Goal: Book appointment/travel/reservation

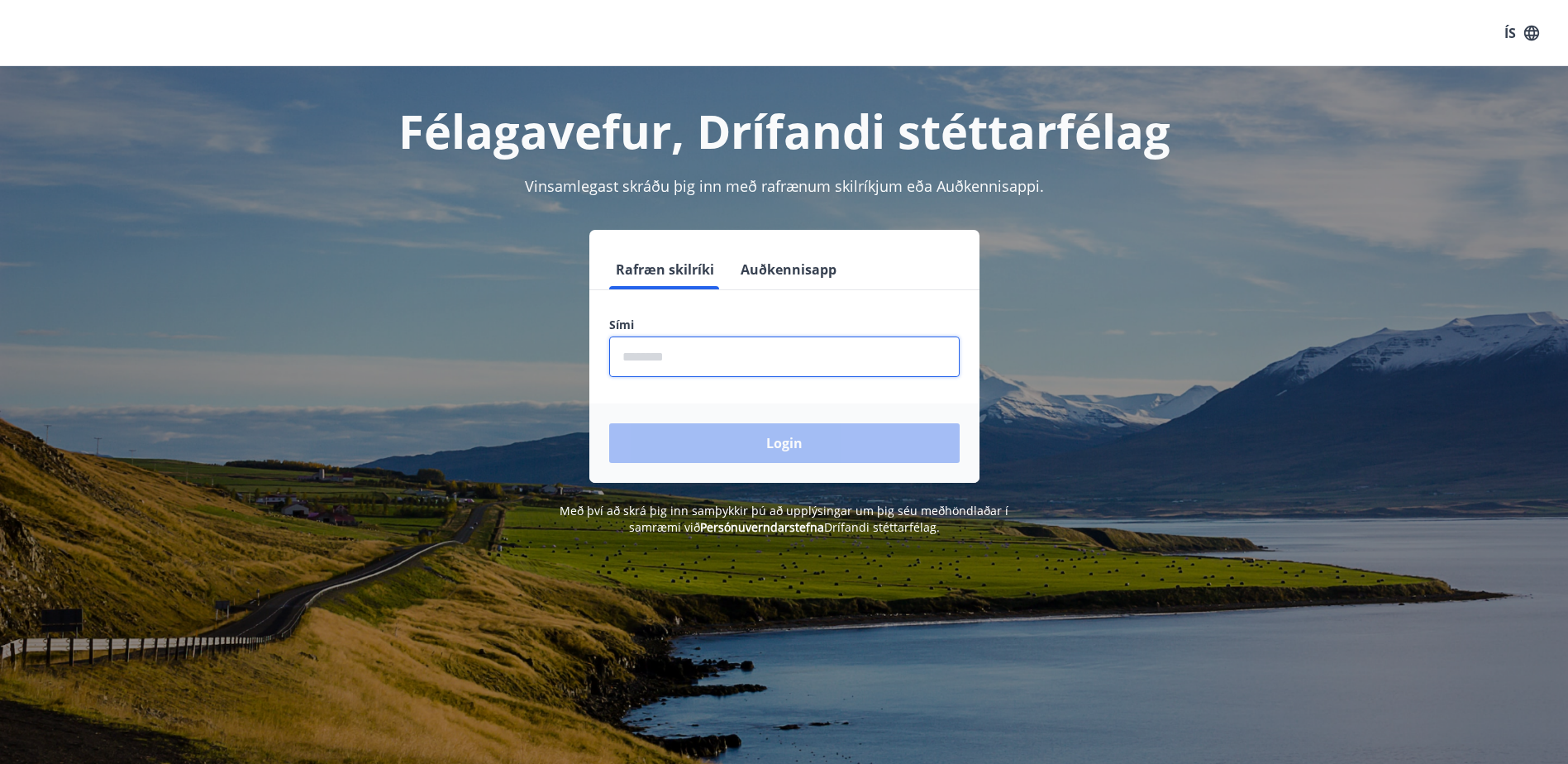
click at [746, 360] on input "phone" at bounding box center [784, 357] width 351 height 41
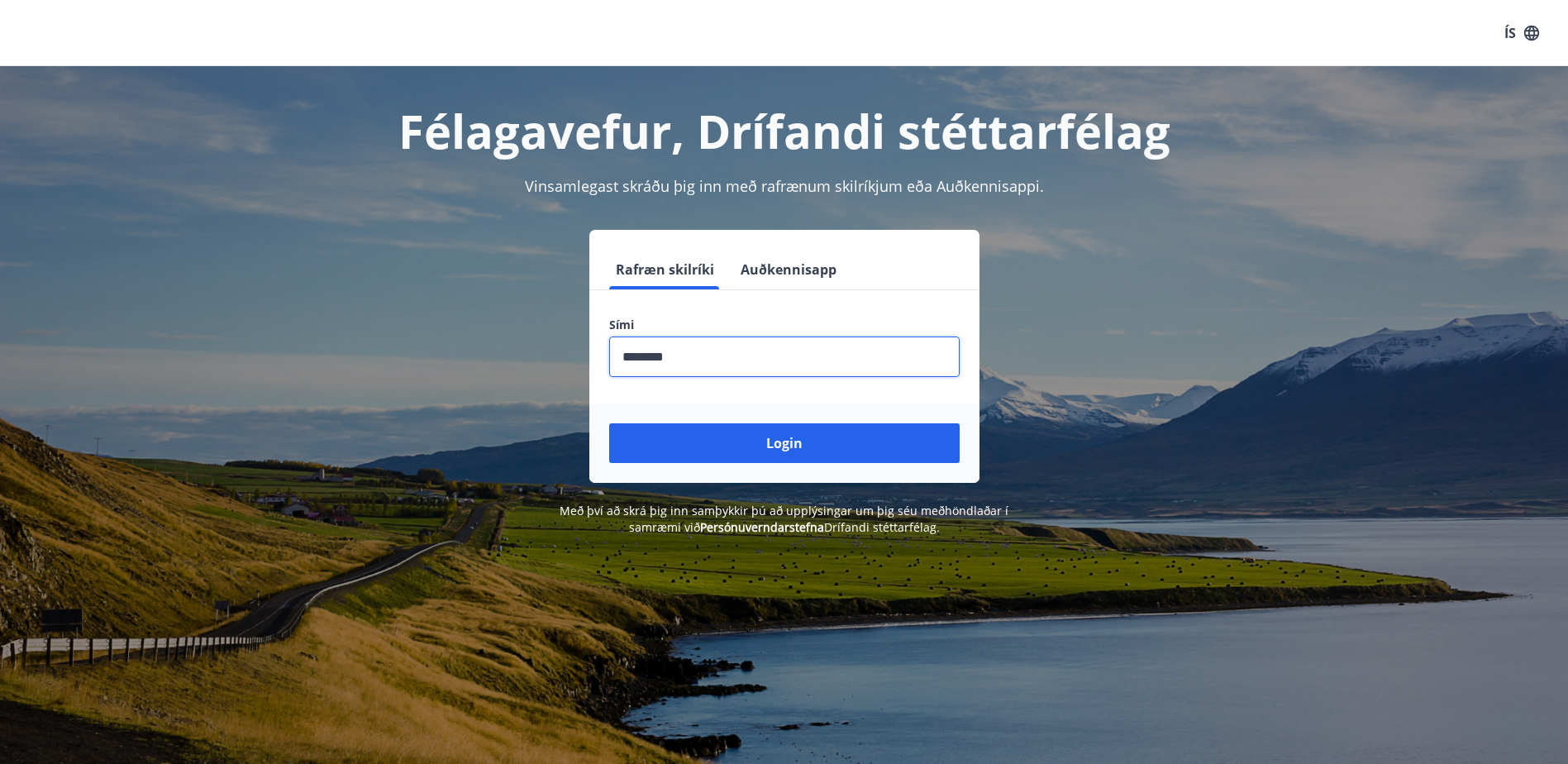
type input "********"
click at [609, 423] on button "Login" at bounding box center [784, 442] width 351 height 40
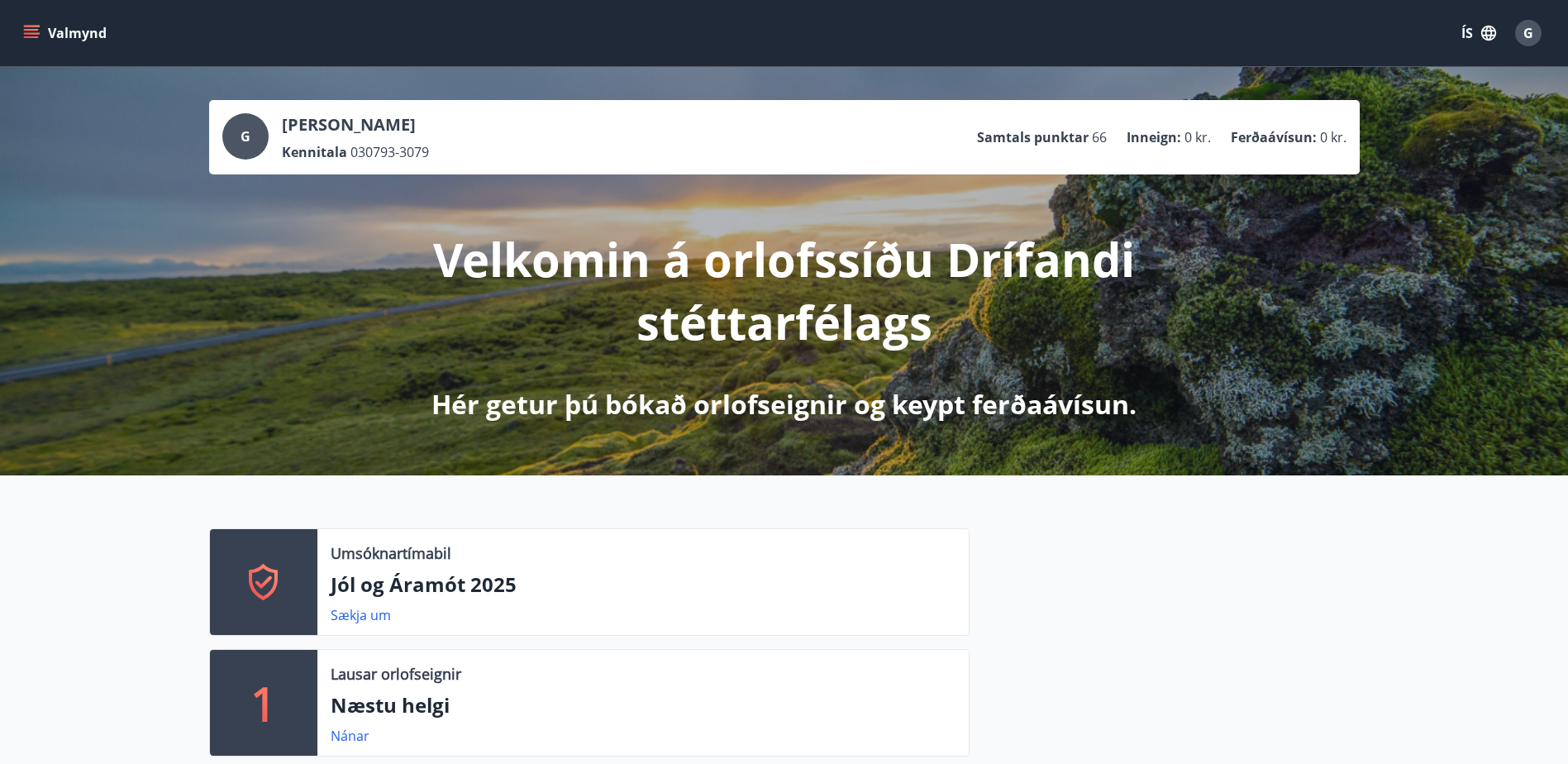
click at [31, 29] on icon "menu" at bounding box center [32, 30] width 15 height 2
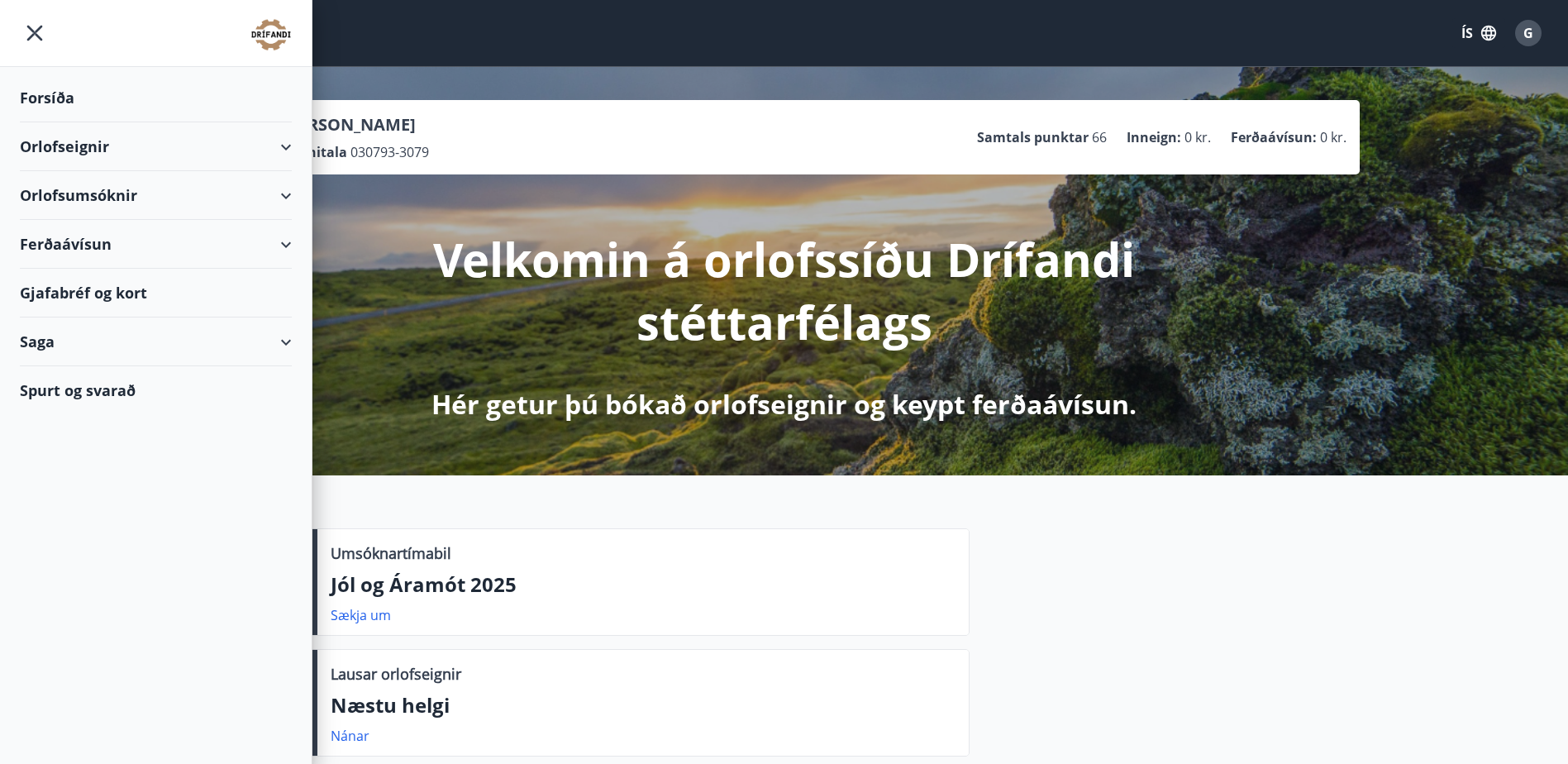
click at [286, 146] on div "Orlofseignir" at bounding box center [155, 146] width 272 height 49
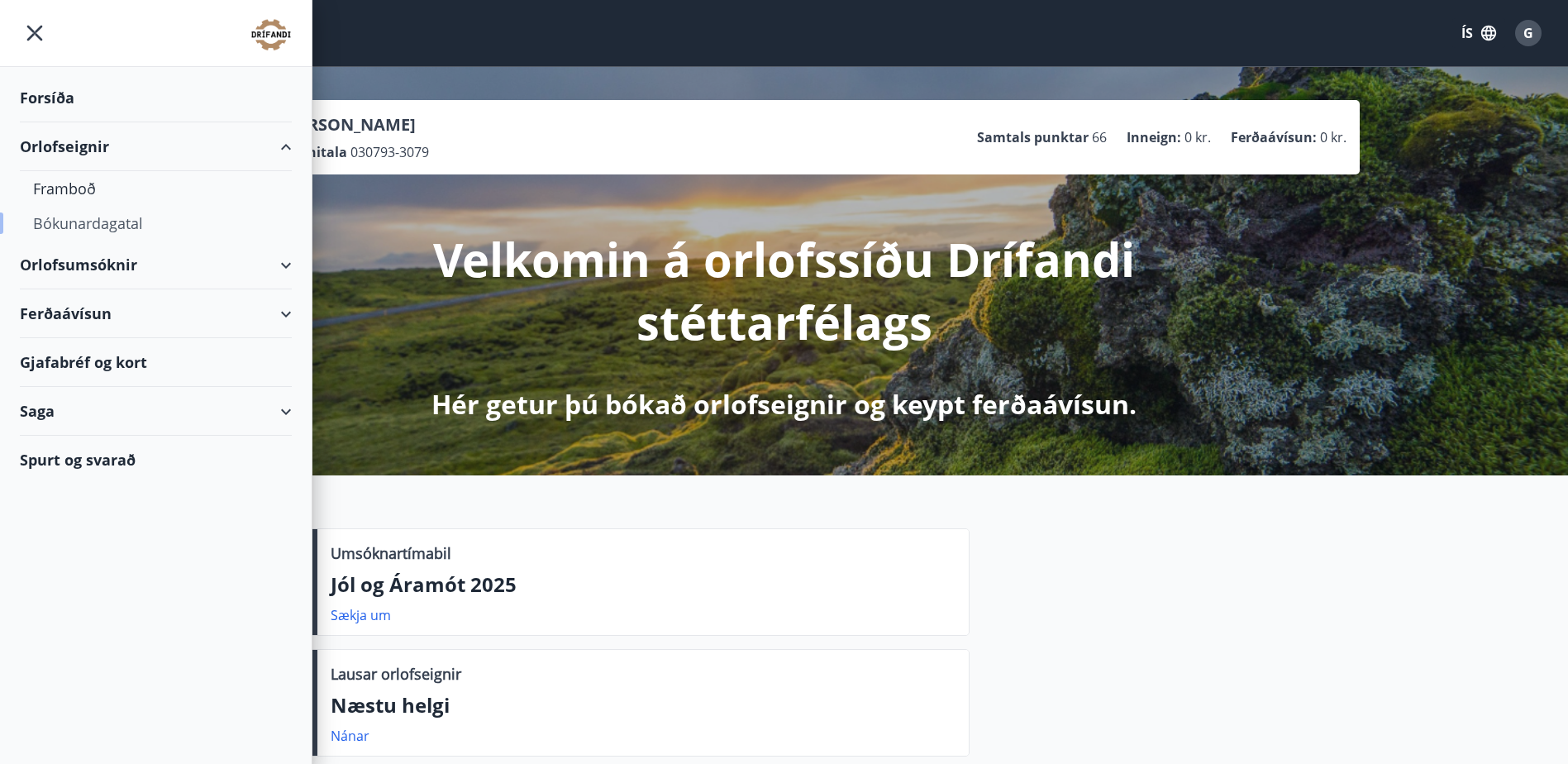
click at [72, 232] on div "Bókunardagatal" at bounding box center [156, 223] width 246 height 34
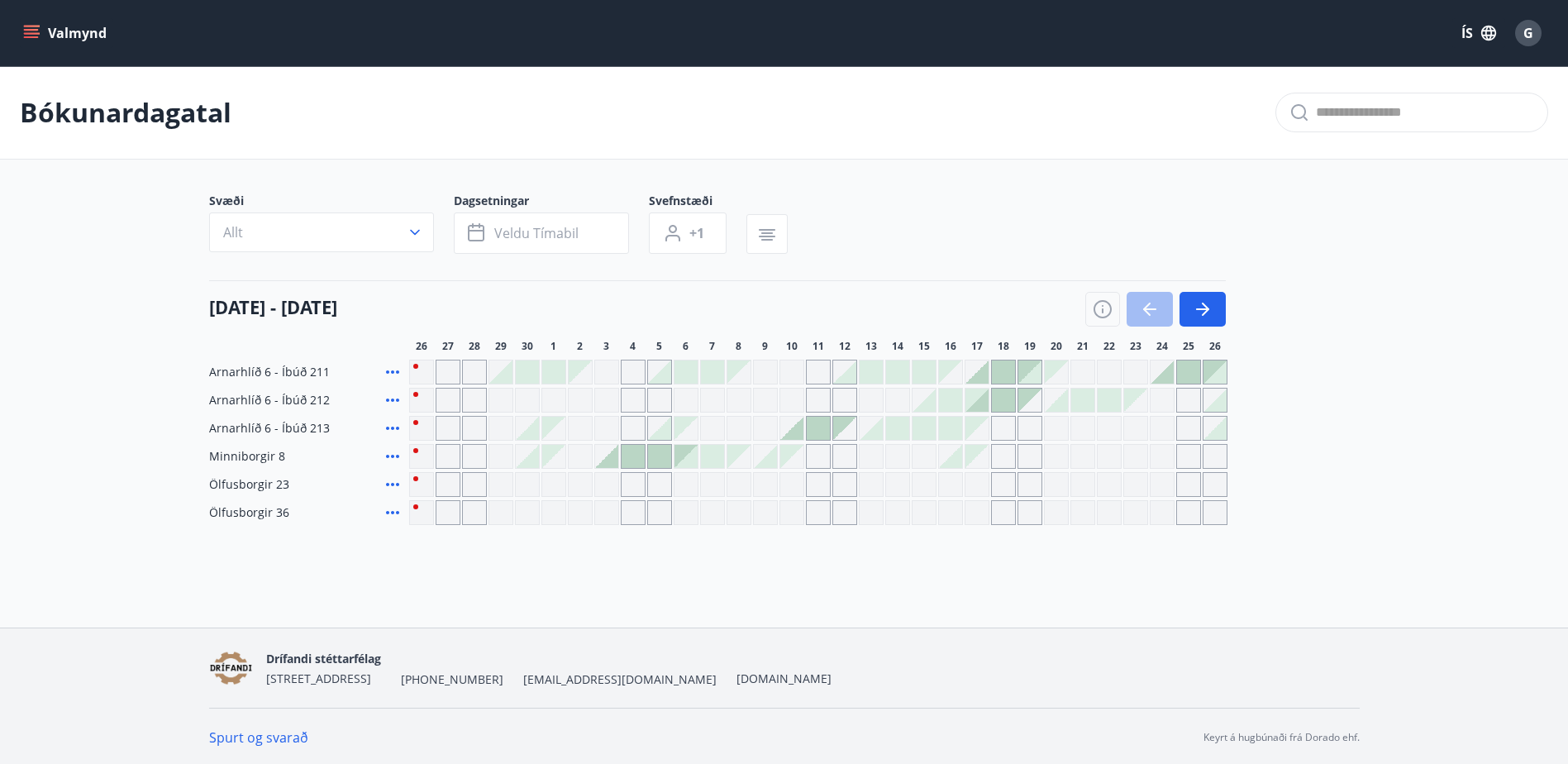
click at [32, 35] on icon "menu" at bounding box center [32, 33] width 17 height 17
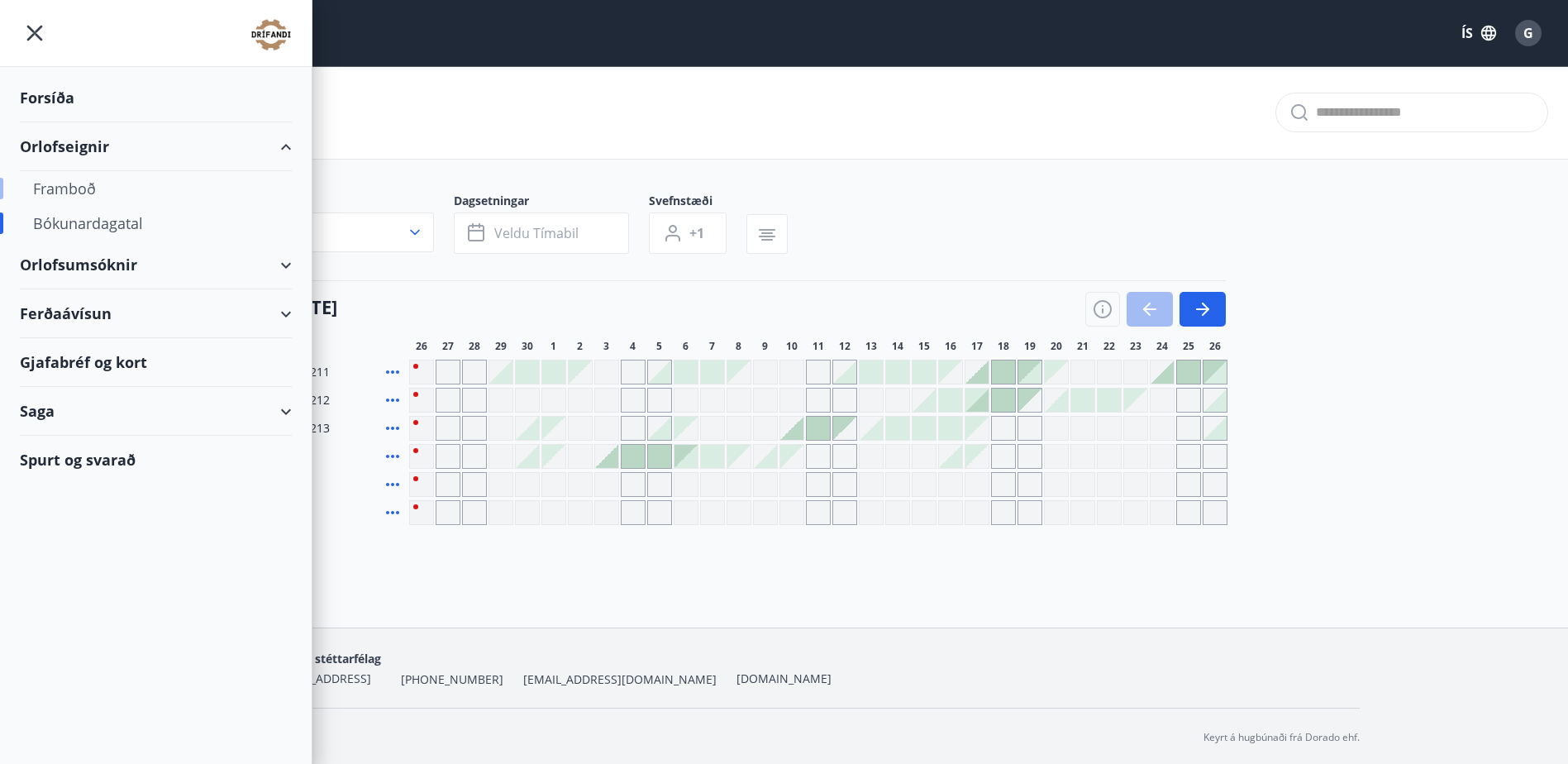
click at [81, 197] on div "Framboð" at bounding box center [156, 187] width 246 height 34
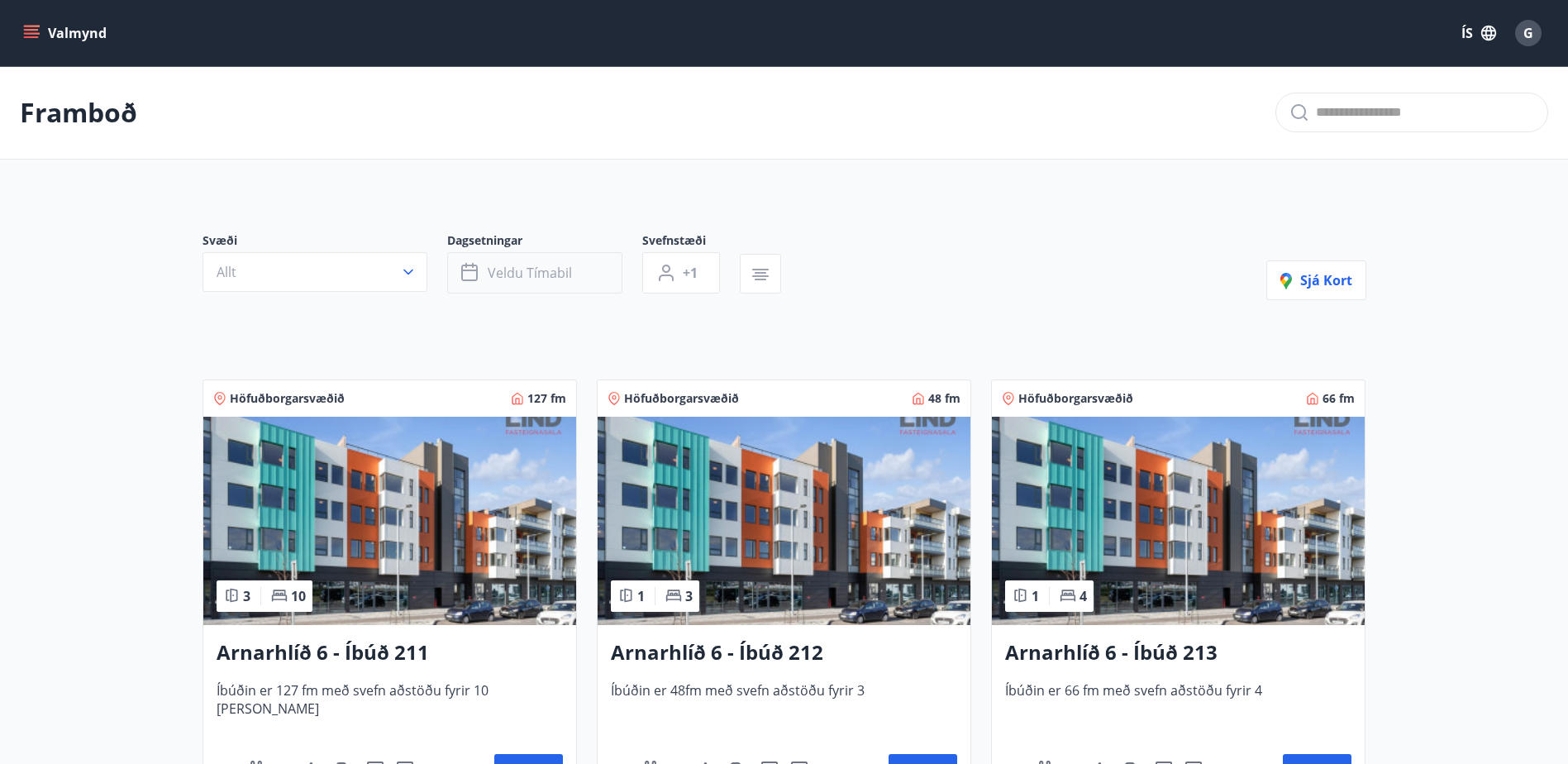
click at [575, 274] on button "Veldu tímabil" at bounding box center [534, 273] width 175 height 42
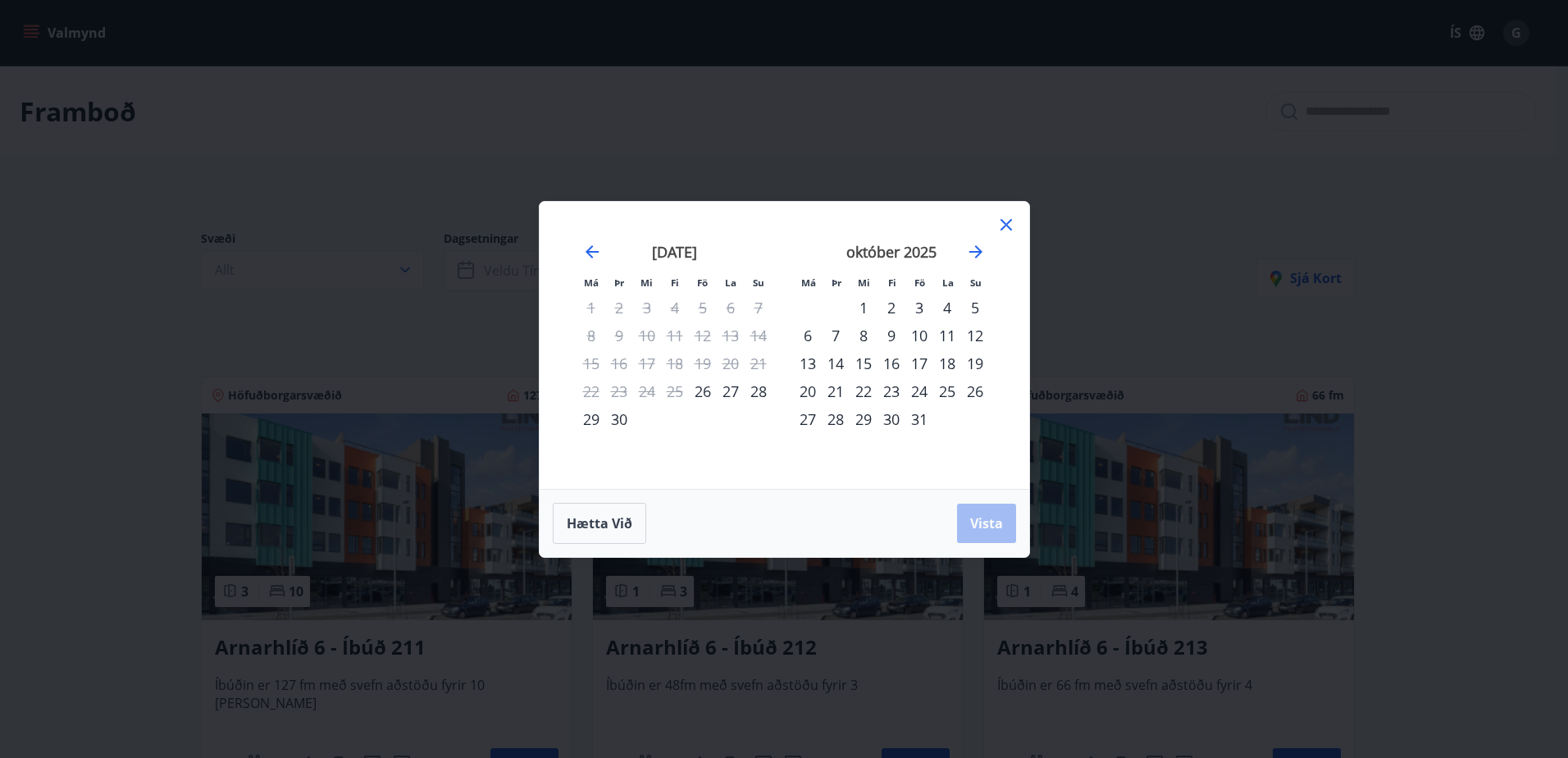
click at [913, 335] on div "10" at bounding box center [919, 335] width 28 height 28
click at [808, 362] on div "13" at bounding box center [808, 363] width 28 height 28
click at [987, 529] on span "Vista" at bounding box center [986, 523] width 33 height 18
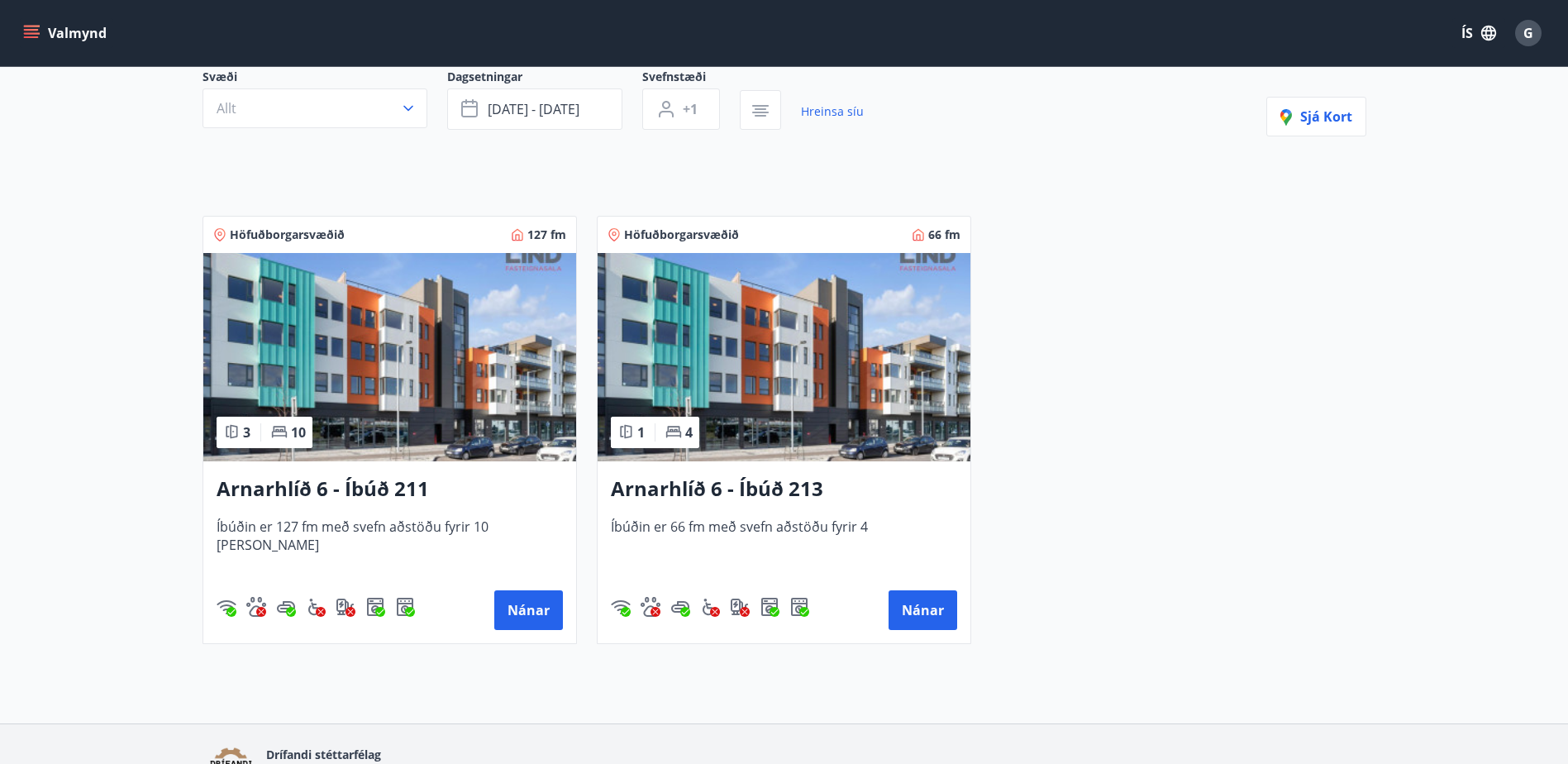
scroll to position [165, 0]
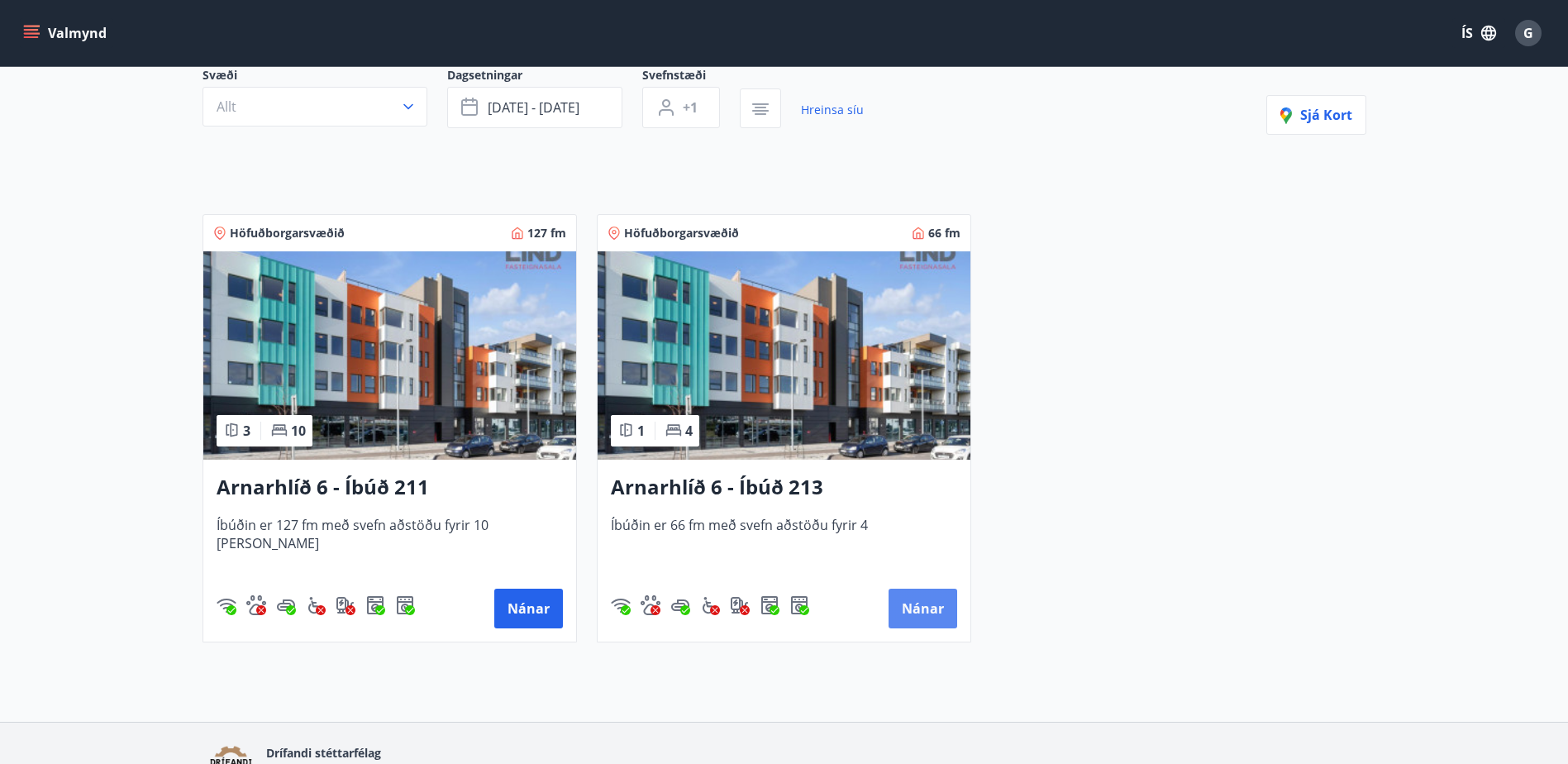
click at [928, 605] on button "Nánar" at bounding box center [923, 608] width 69 height 40
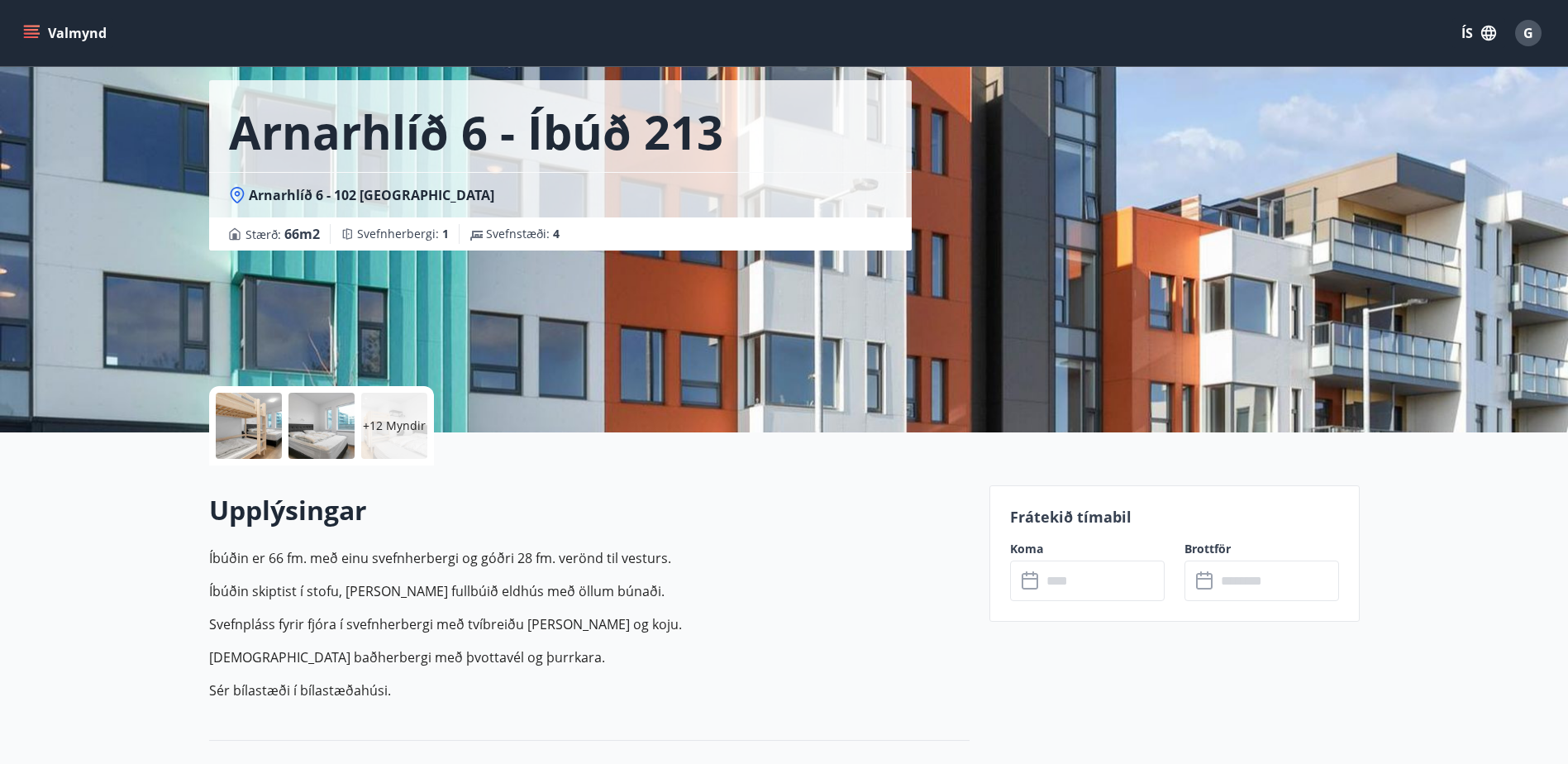
scroll to position [165, 0]
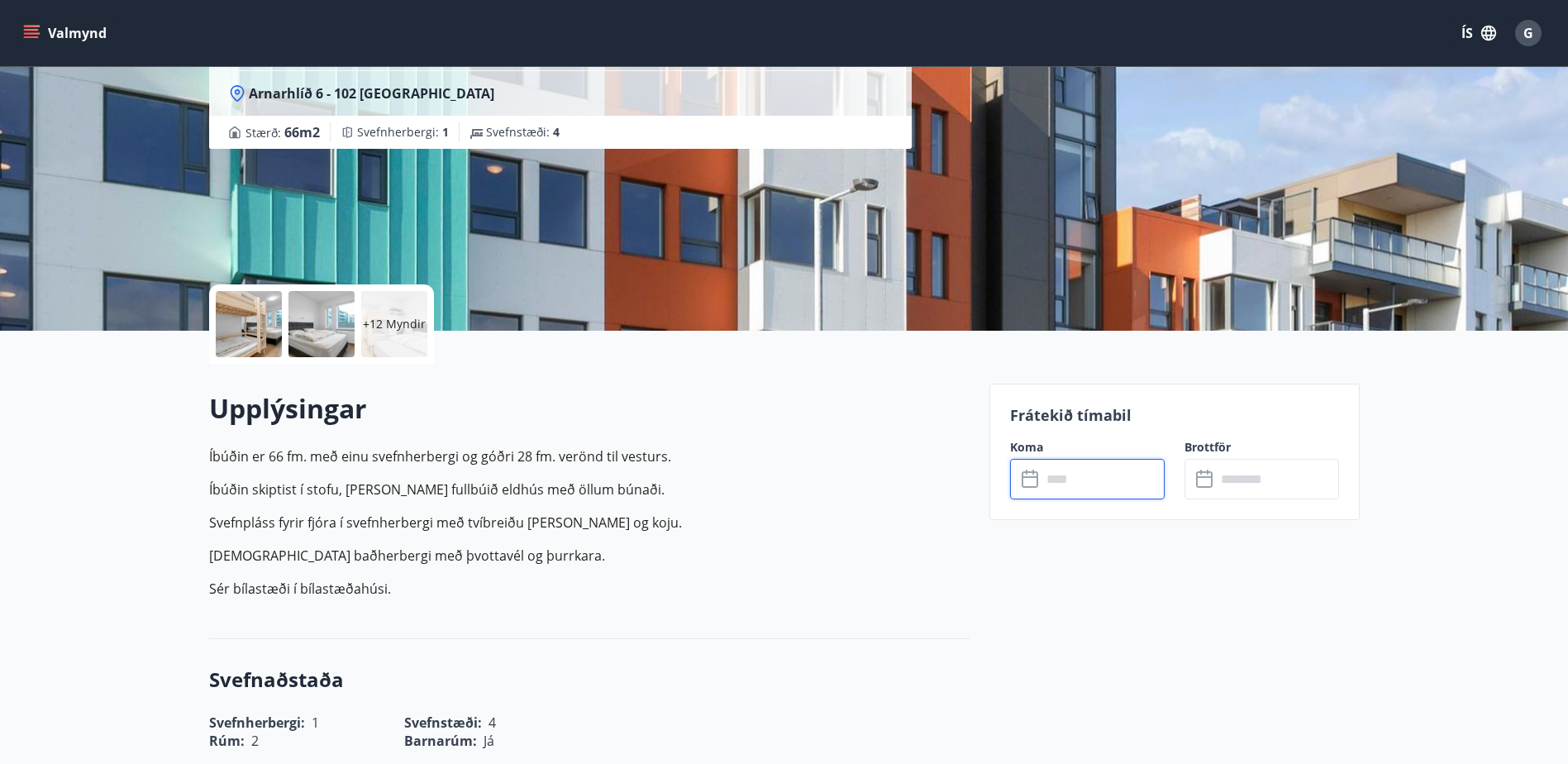
click at [1064, 478] on input "text" at bounding box center [1103, 479] width 123 height 41
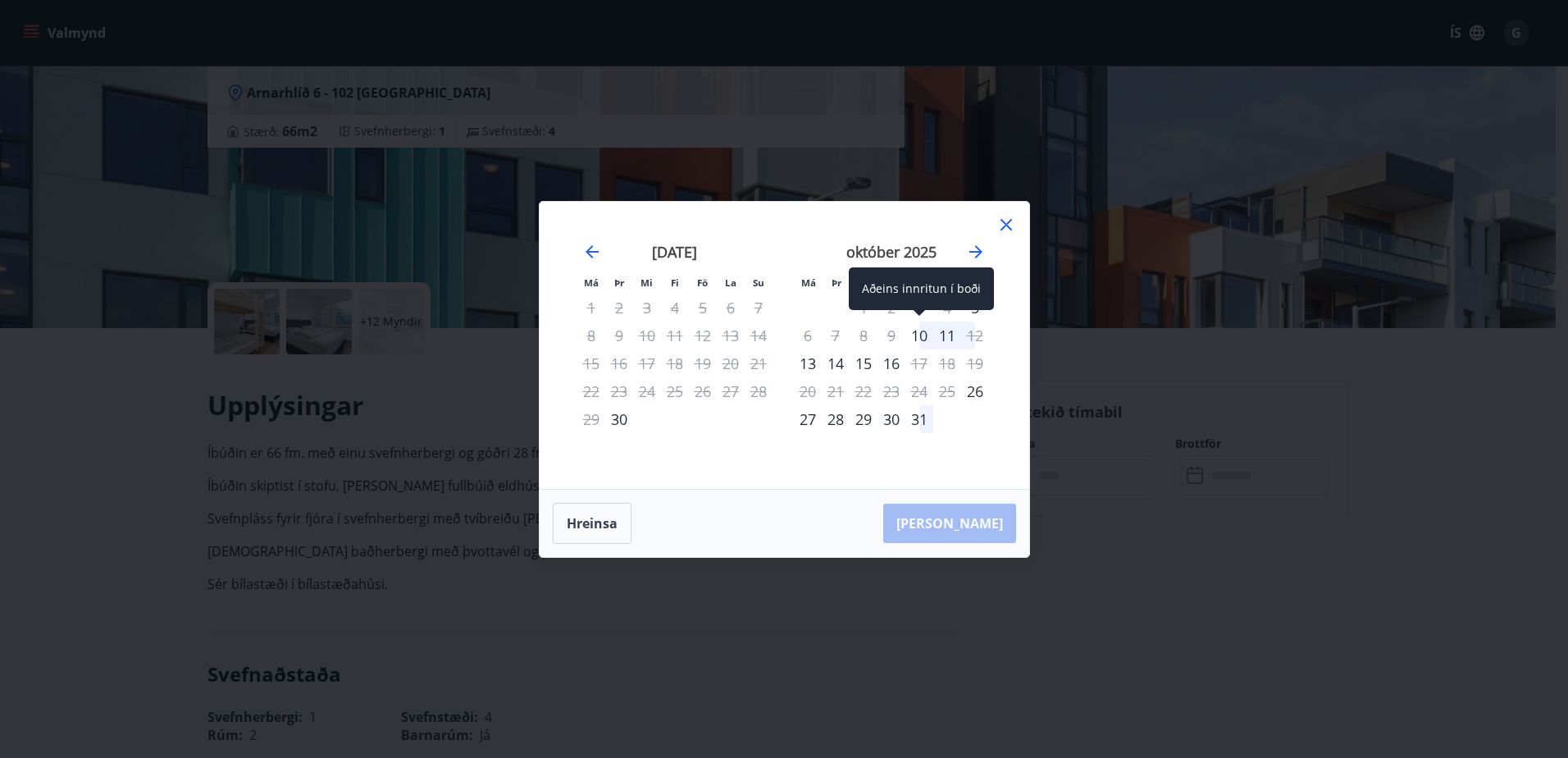
click at [924, 339] on div "10" at bounding box center [919, 335] width 28 height 28
click at [975, 339] on div "12" at bounding box center [975, 335] width 28 height 28
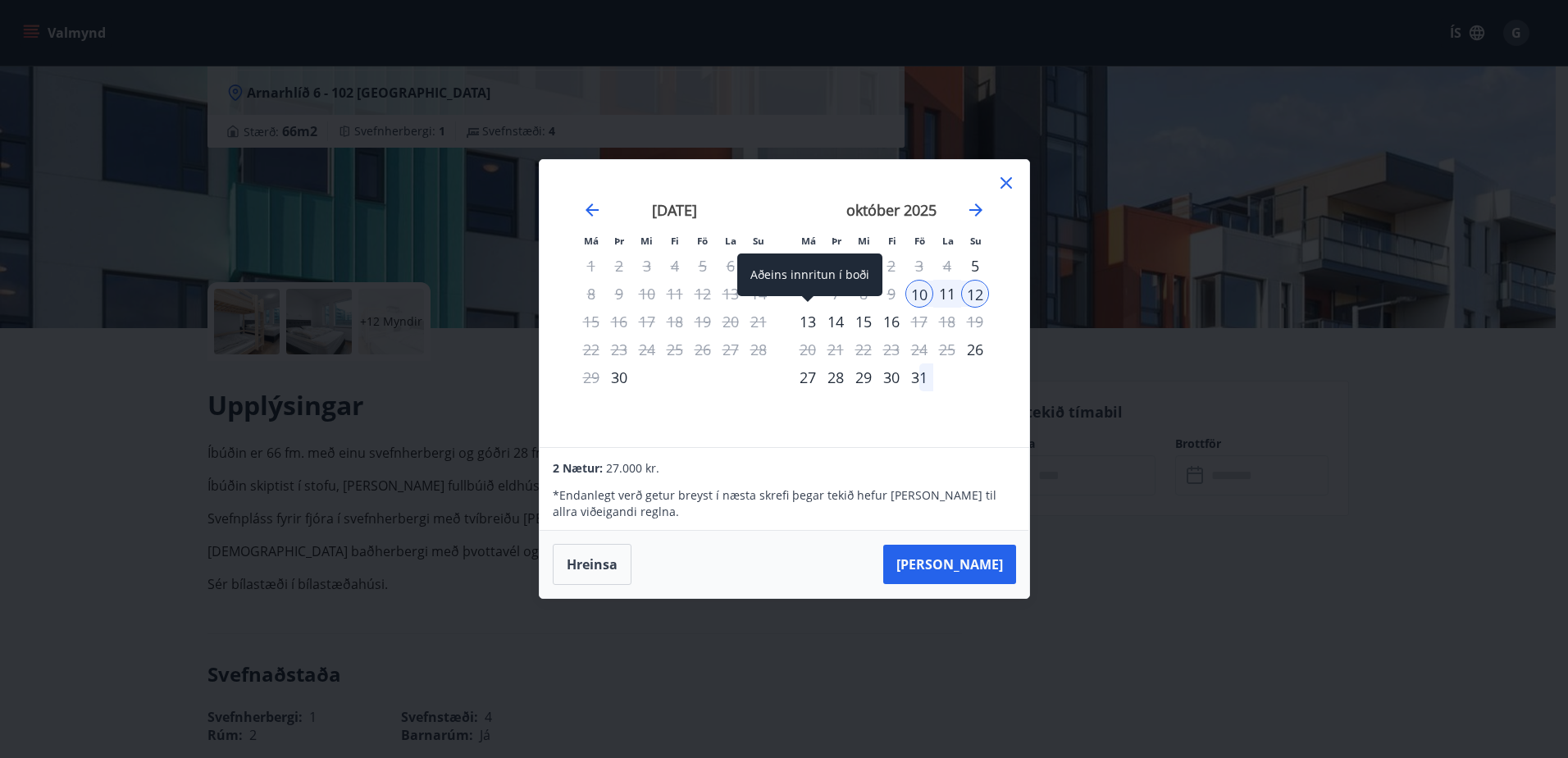
click at [800, 327] on div "13" at bounding box center [808, 321] width 28 height 28
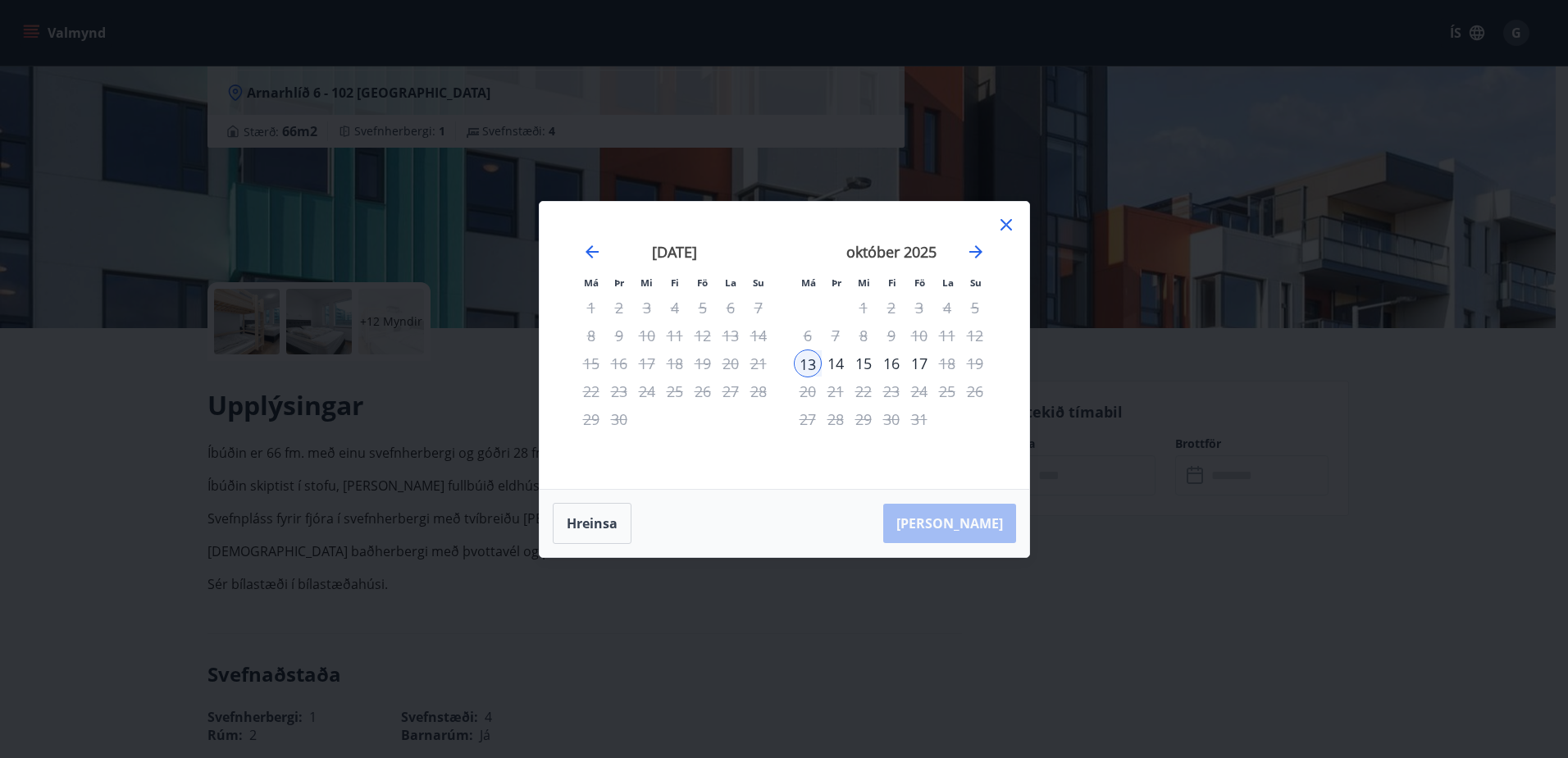
click at [924, 331] on div "10" at bounding box center [919, 335] width 28 height 28
click at [917, 336] on div "10" at bounding box center [919, 335] width 28 height 28
click at [997, 220] on icon at bounding box center [1006, 224] width 19 height 19
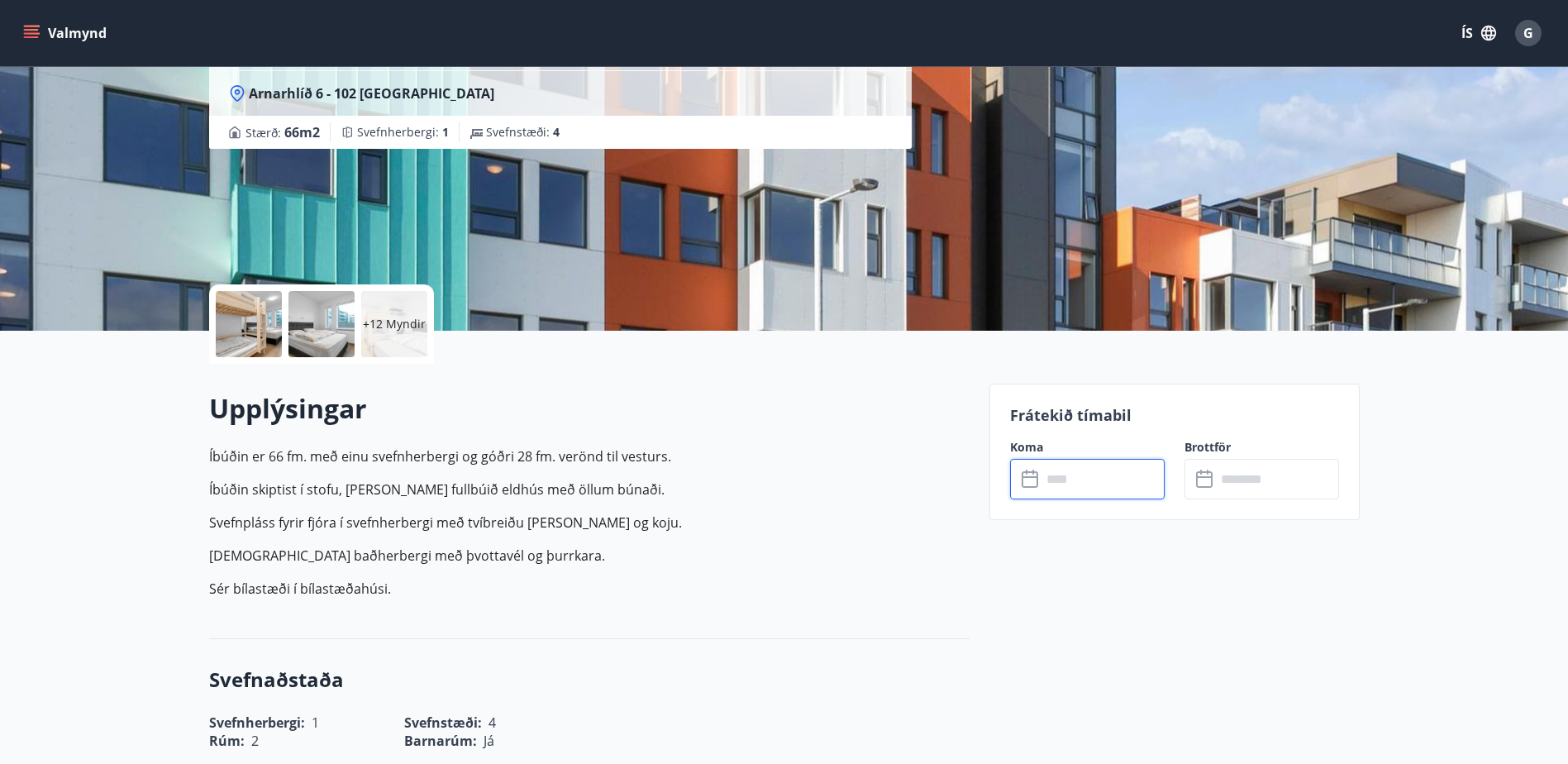
click at [1083, 480] on input "text" at bounding box center [1103, 479] width 123 height 41
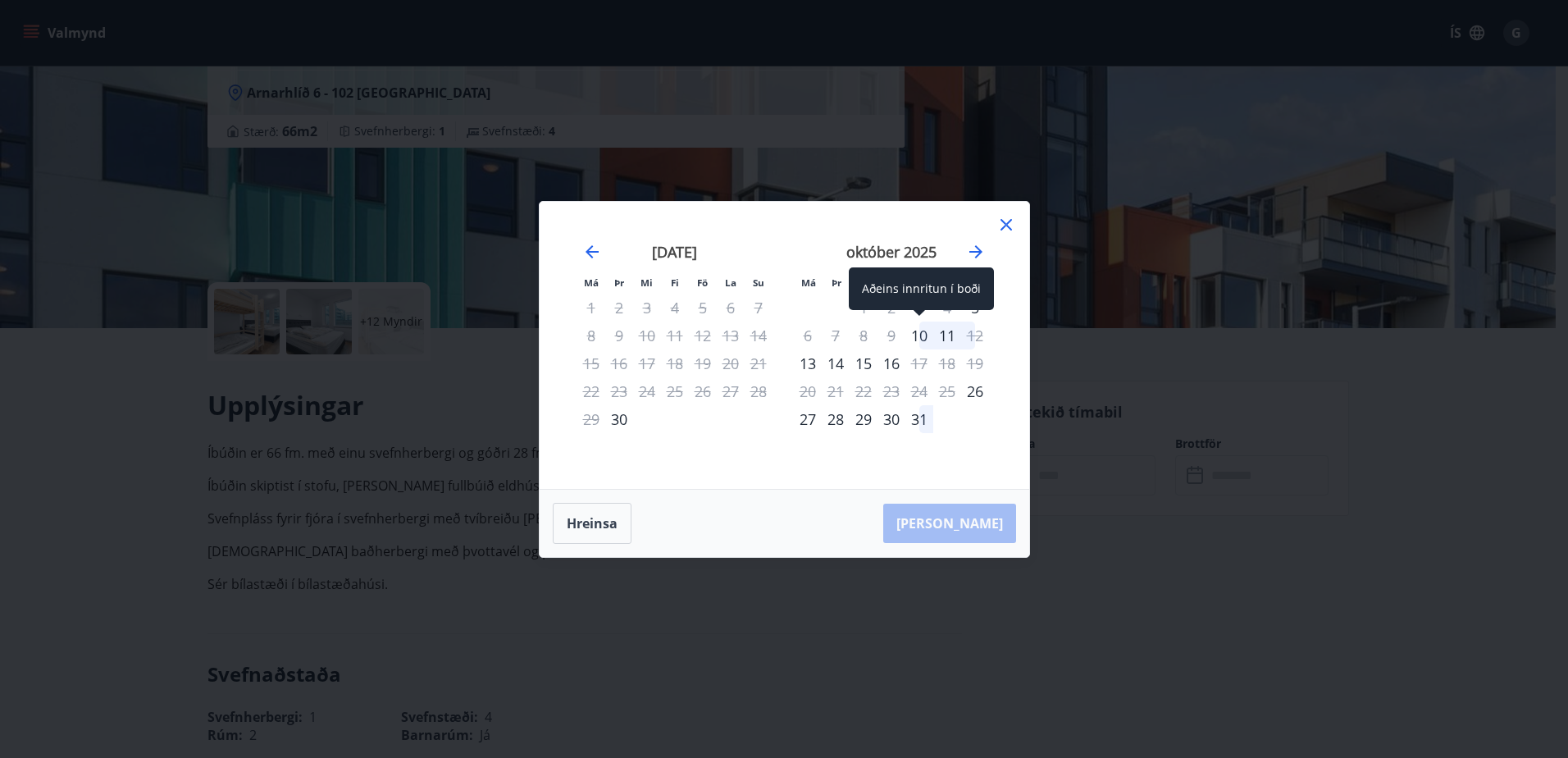
click at [921, 333] on div "10" at bounding box center [919, 335] width 28 height 28
click at [976, 335] on div "12" at bounding box center [975, 335] width 28 height 28
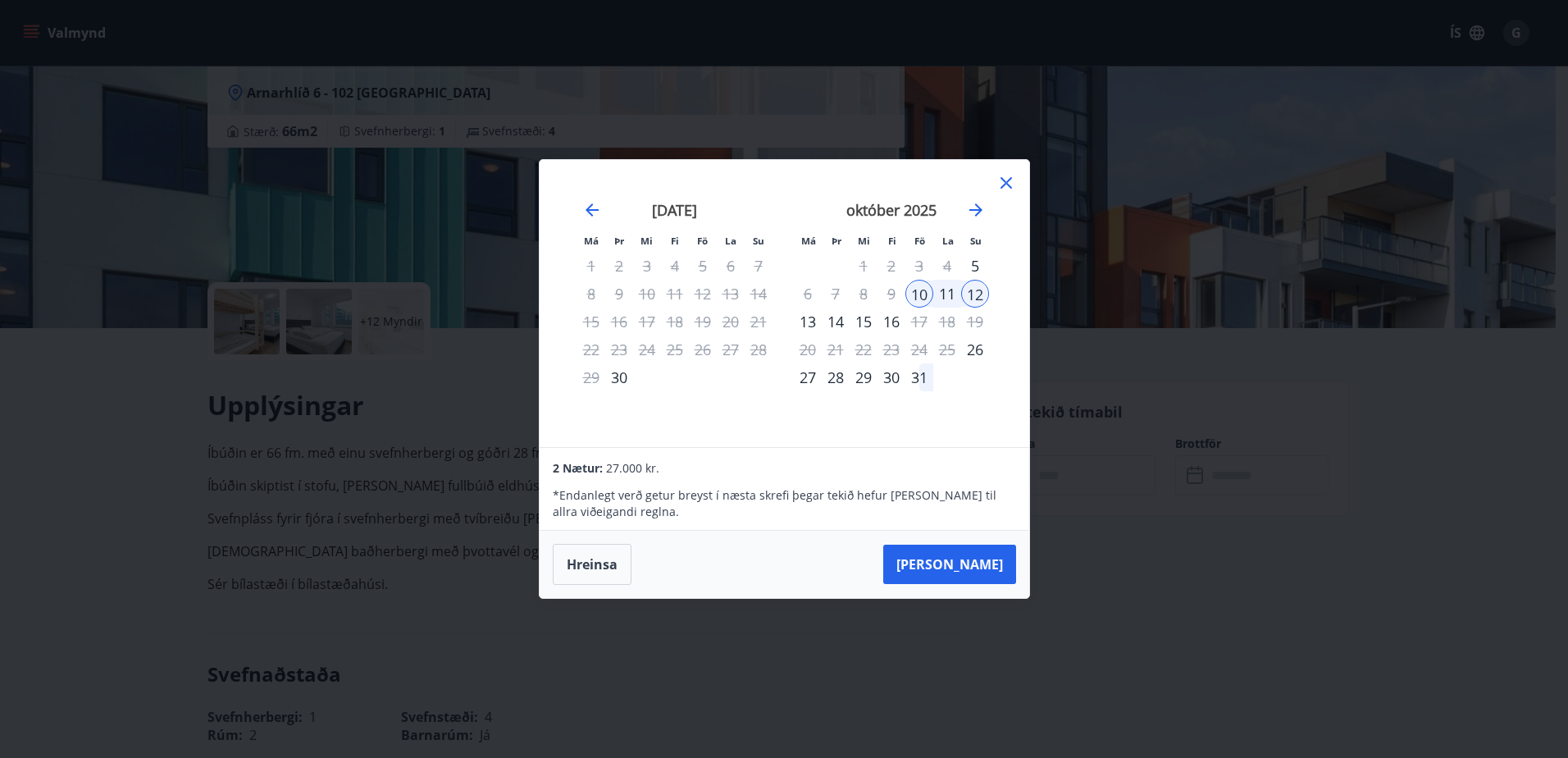
click at [1007, 184] on icon at bounding box center [1006, 183] width 11 height 11
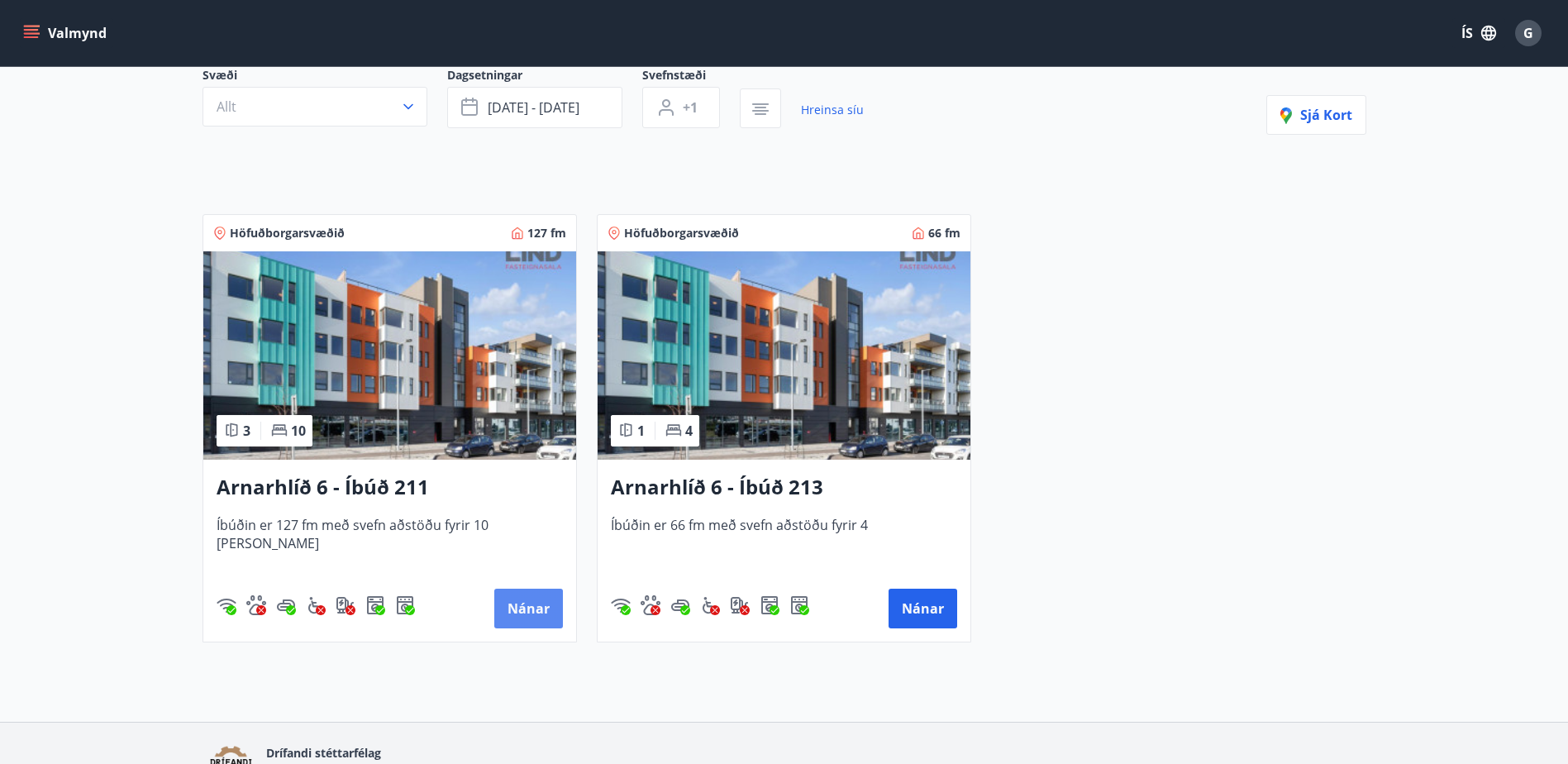
click at [523, 605] on button "Nánar" at bounding box center [529, 608] width 69 height 40
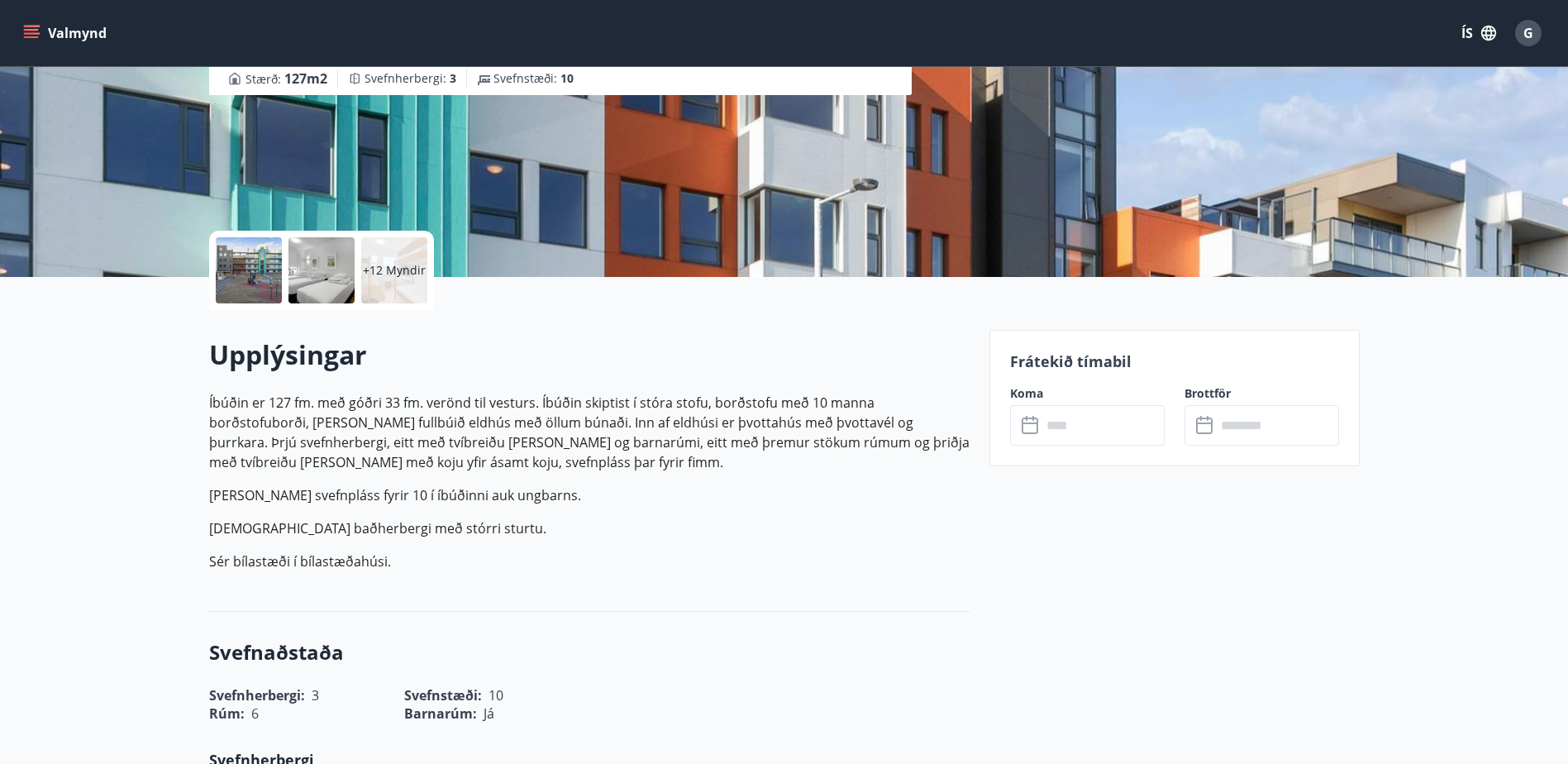
scroll to position [248, 0]
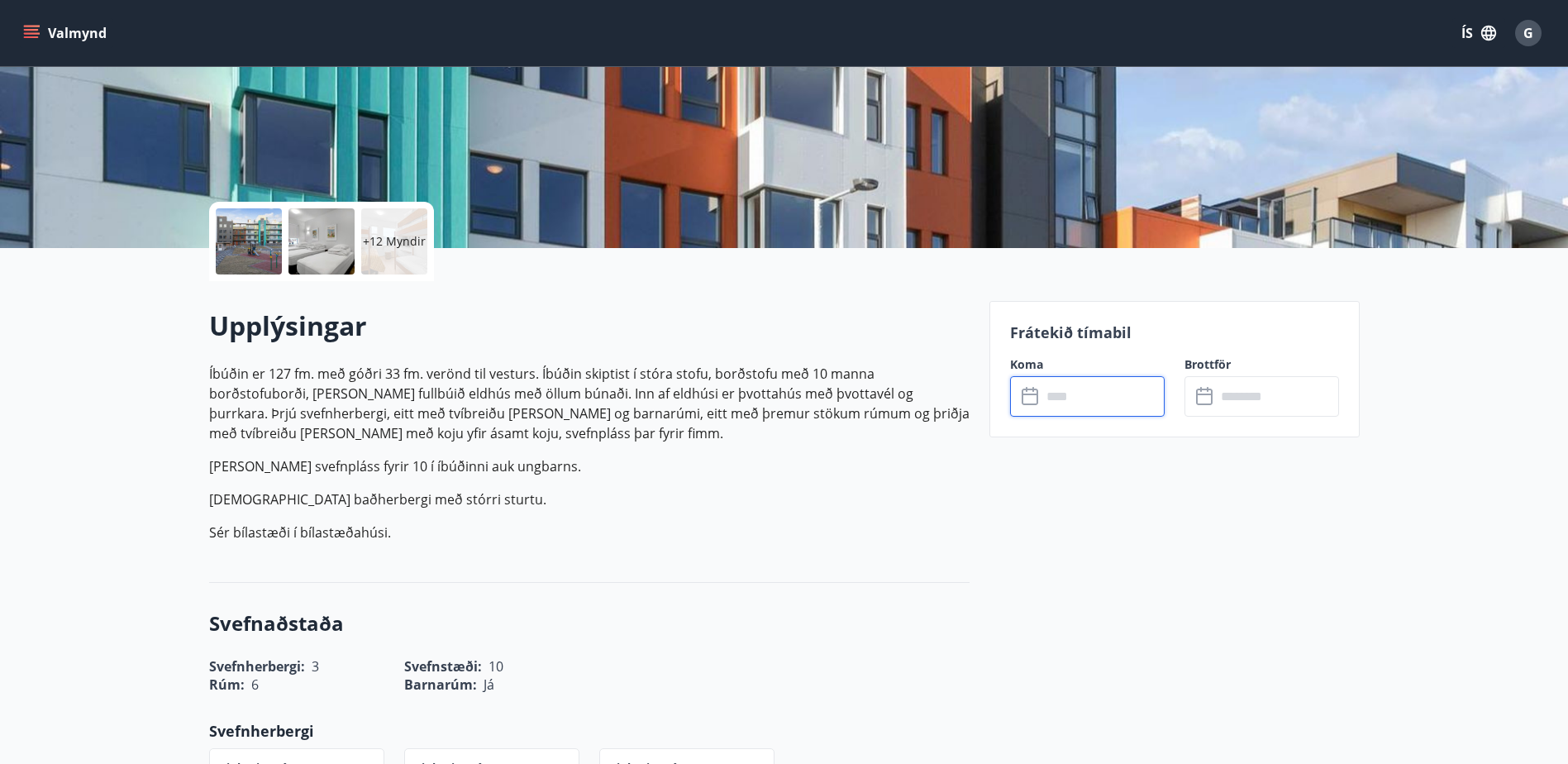
click at [1076, 394] on input "text" at bounding box center [1103, 397] width 123 height 41
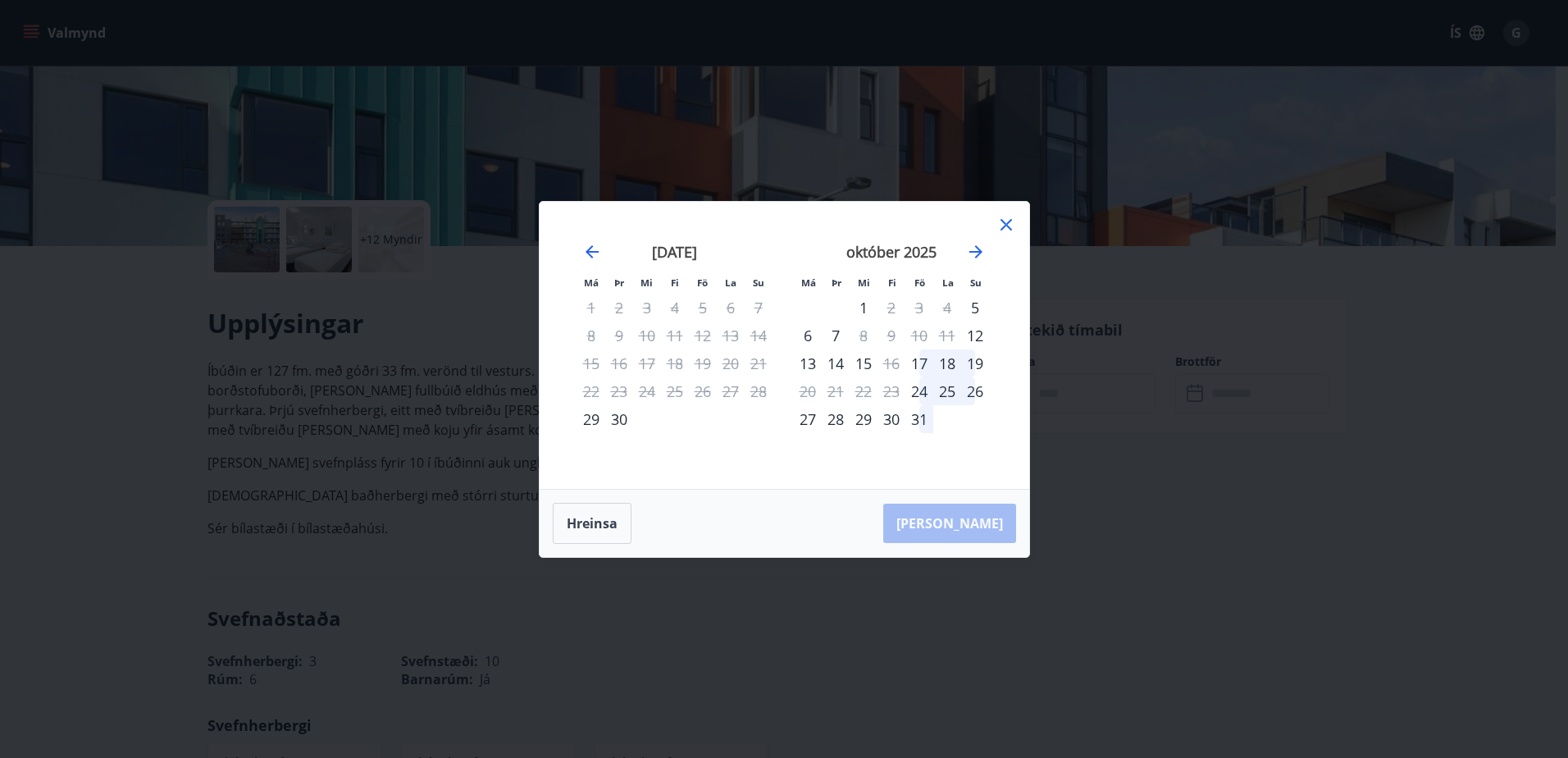
click at [924, 333] on div "10" at bounding box center [919, 335] width 28 height 28
click at [1007, 221] on icon at bounding box center [1006, 224] width 19 height 19
